Goal: Task Accomplishment & Management: Manage account settings

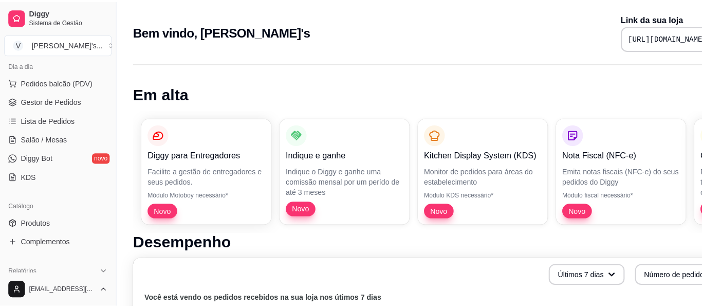
scroll to position [103, 0]
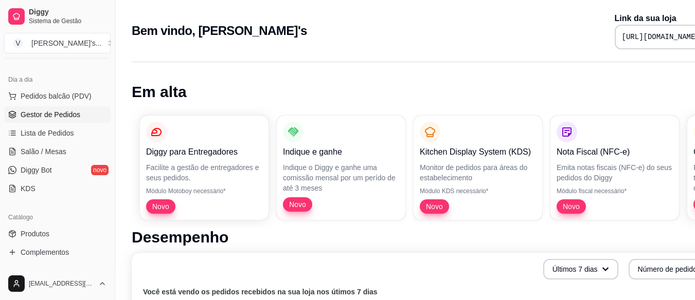
click at [62, 111] on span "Gestor de Pedidos" at bounding box center [51, 115] width 60 height 10
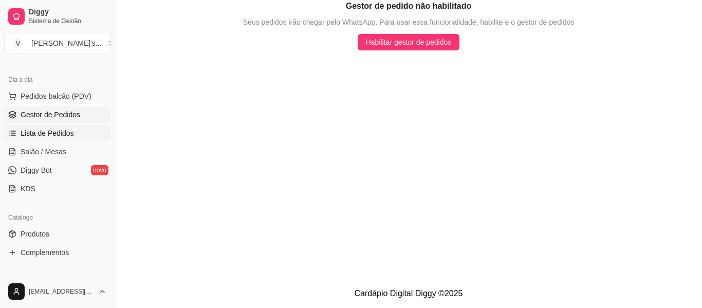
click at [57, 127] on link "Lista de Pedidos" at bounding box center [57, 133] width 106 height 16
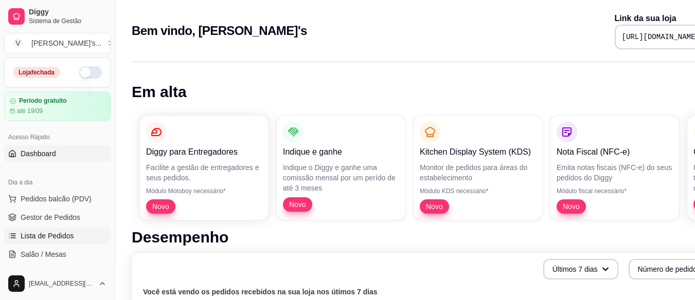
click at [60, 232] on span "Lista de Pedidos" at bounding box center [47, 236] width 53 height 10
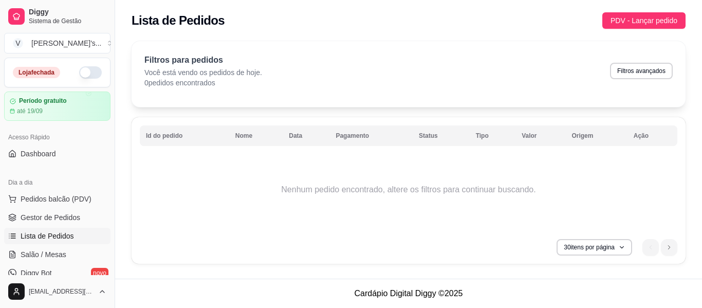
click at [79, 78] on button "button" at bounding box center [90, 72] width 23 height 12
